Goal: Information Seeking & Learning: Learn about a topic

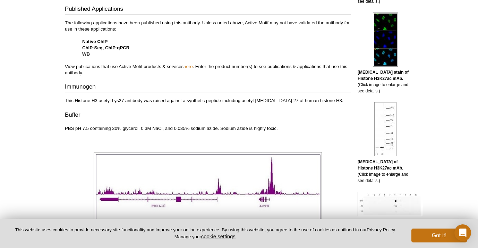
scroll to position [276, 0]
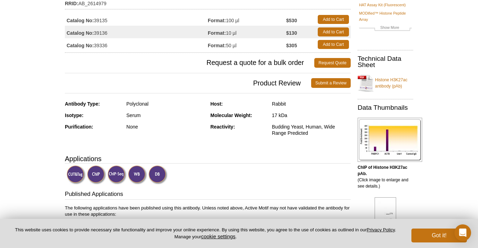
scroll to position [132, 0]
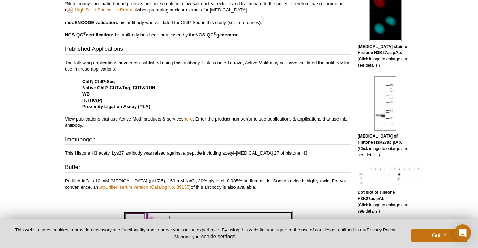
scroll to position [327, 0]
